Goal: Information Seeking & Learning: Learn about a topic

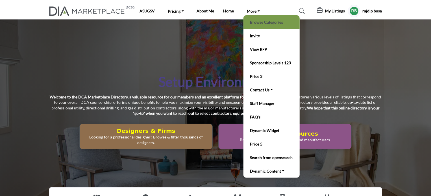
click at [259, 21] on link "Browse Categories" at bounding box center [271, 22] width 51 height 8
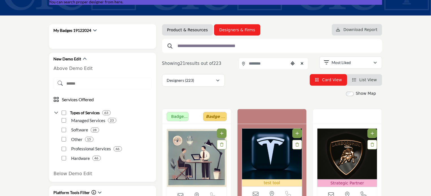
scroll to position [85, 0]
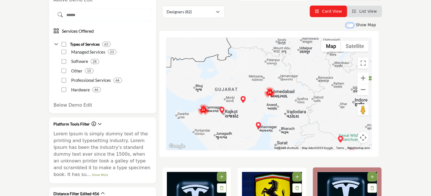
scroll to position [138, 0]
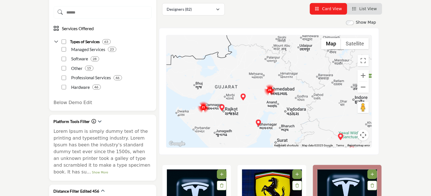
click at [269, 90] on img "Cluster of 24 locations (22 HQ, 2 Branches)\aClick to view companies" at bounding box center [269, 89] width 11 height 11
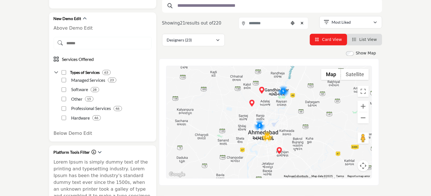
scroll to position [138, 0]
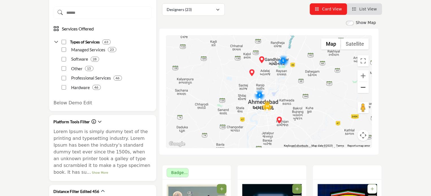
click at [362, 89] on button "Zoom out" at bounding box center [362, 87] width 11 height 11
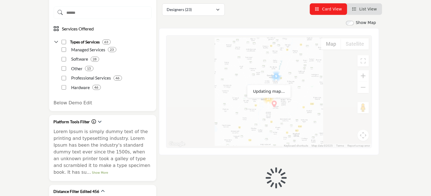
click at [363, 74] on button "Zoom in" at bounding box center [362, 75] width 11 height 11
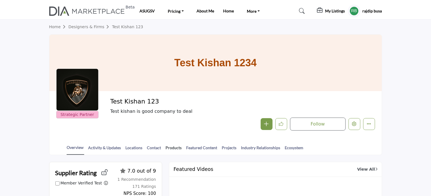
click at [169, 148] on link "Products" at bounding box center [173, 150] width 17 height 10
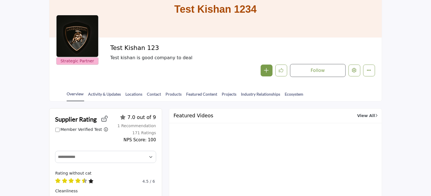
scroll to position [56, 0]
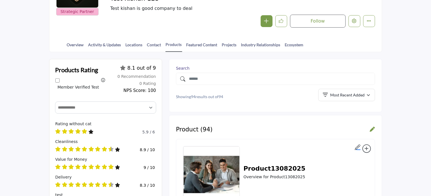
scroll to position [113, 0]
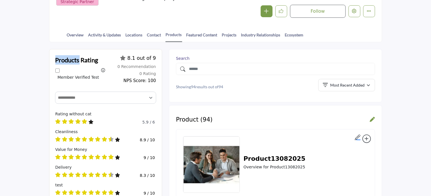
drag, startPoint x: 52, startPoint y: 58, endPoint x: 79, endPoint y: 61, distance: 27.0
click at [79, 61] on div "Products Rating Member Verified Test Filter ratings by members only (removes th…" at bounding box center [105, 69] width 113 height 41
click at [73, 69] on div "Member Verified Test" at bounding box center [77, 75] width 44 height 13
drag, startPoint x: 55, startPoint y: 60, endPoint x: 103, endPoint y: 57, distance: 47.8
click at [103, 57] on div "Products Rating Member Verified Test Filter ratings by members only (removes th…" at bounding box center [105, 69] width 113 height 41
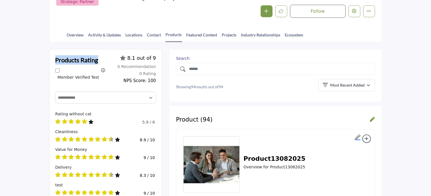
click at [101, 58] on div "Products Rating Member Verified Test Filter ratings by members only (removes th…" at bounding box center [105, 69] width 113 height 41
drag, startPoint x: 98, startPoint y: 59, endPoint x: 52, endPoint y: 60, distance: 46.3
click at [52, 60] on div "Products Rating Member Verified Test Filter ratings by members only (removes th…" at bounding box center [105, 69] width 113 height 41
drag, startPoint x: 56, startPoint y: 58, endPoint x: 99, endPoint y: 59, distance: 43.5
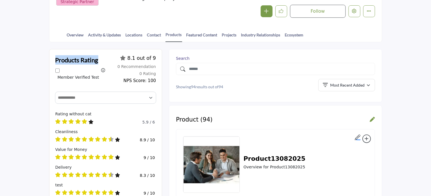
click at [99, 59] on div "Products Rating Member Verified Test Filter ratings by members only (removes th…" at bounding box center [80, 68] width 50 height 27
click at [64, 59] on h2 "Products Rating" at bounding box center [76, 59] width 43 height 9
drag, startPoint x: 54, startPoint y: 58, endPoint x: 98, endPoint y: 61, distance: 44.1
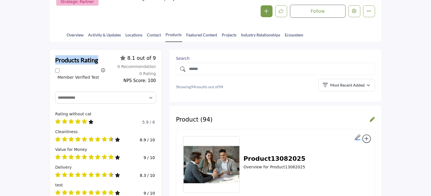
click at [98, 61] on div "Products Rating Member Verified Test Filter ratings by members only (removes th…" at bounding box center [105, 69] width 113 height 41
